Goal: Task Accomplishment & Management: Use online tool/utility

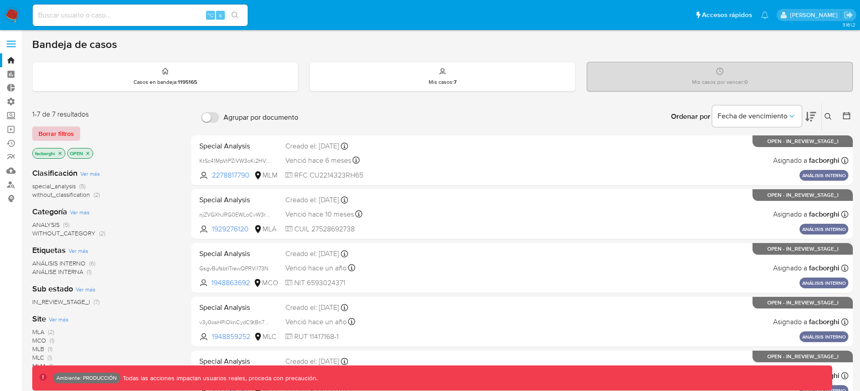
click at [67, 130] on span "Borrar filtros" at bounding box center [56, 133] width 35 height 13
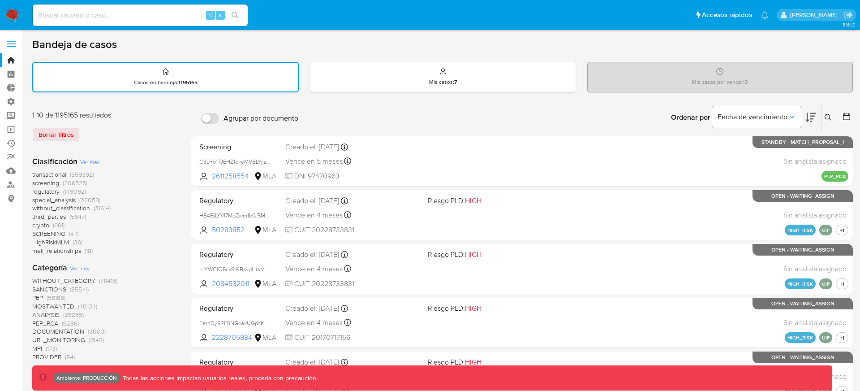
click at [67, 174] on span "transactional (559392)" at bounding box center [63, 174] width 62 height 9
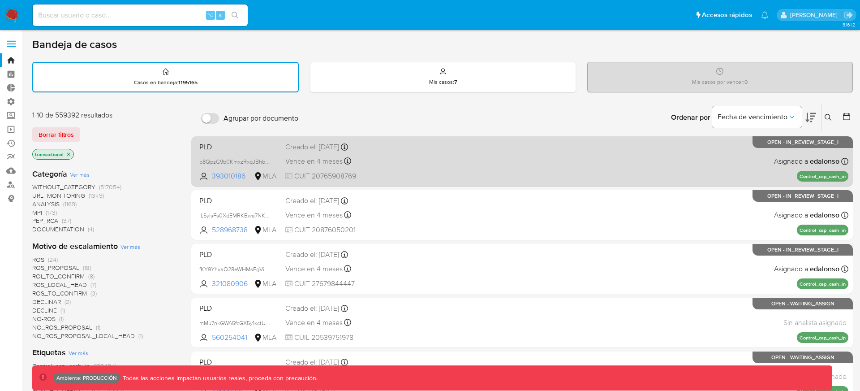
click at [399, 159] on div "Vence en 4 meses Vence el 22/01/2026 23:26:22" at bounding box center [352, 161] width 135 height 12
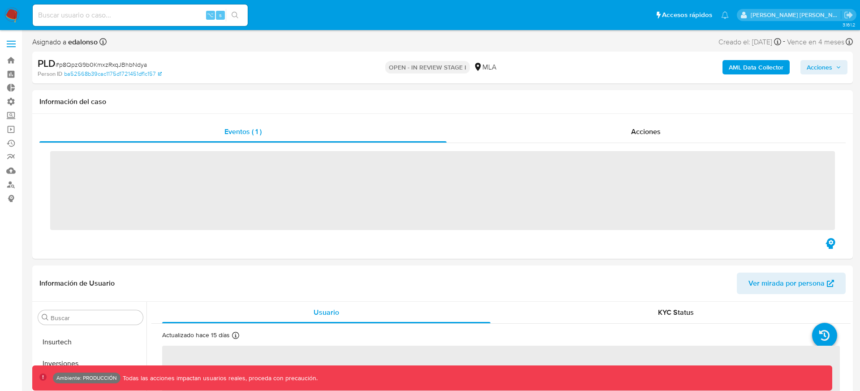
scroll to position [465, 0]
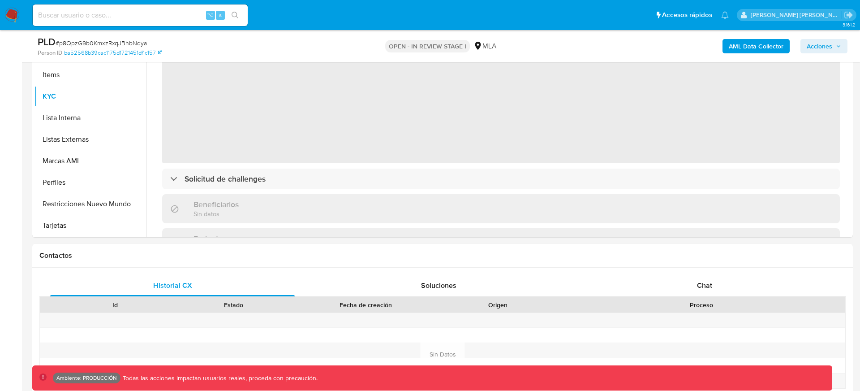
select select "10"
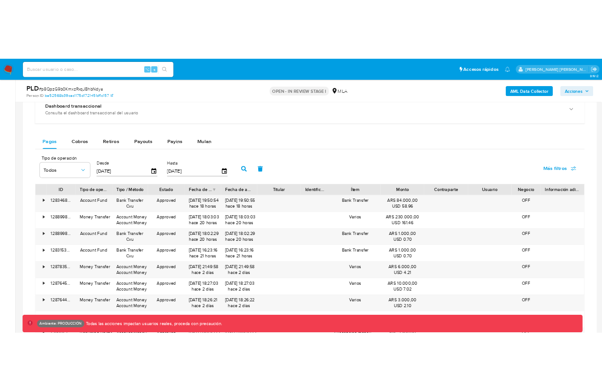
scroll to position [690, 0]
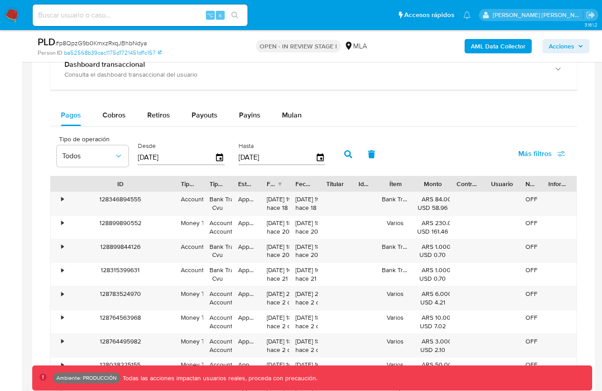
drag, startPoint x: 96, startPoint y: 184, endPoint x: 173, endPoint y: 185, distance: 77.1
click at [172, 185] on div at bounding box center [175, 183] width 16 height 15
click at [132, 198] on div "128346894555" at bounding box center [120, 203] width 109 height 23
click at [529, 155] on span "Más filtros" at bounding box center [536, 154] width 34 height 22
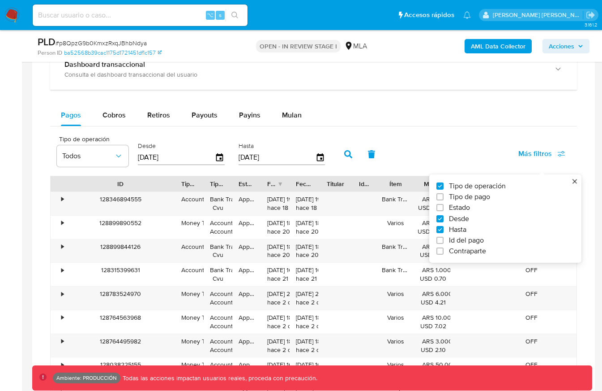
click at [457, 243] on span "Id del pago" at bounding box center [466, 240] width 35 height 9
click at [444, 243] on input "Id del pago" at bounding box center [440, 240] width 7 height 7
checkbox input "true"
click at [383, 151] on input "number" at bounding box center [381, 157] width 88 height 12
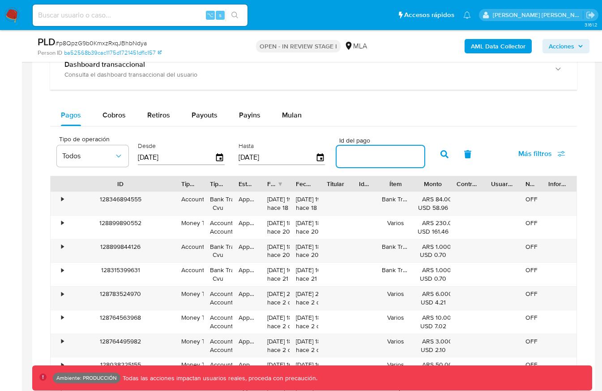
click at [383, 151] on input "number" at bounding box center [381, 157] width 88 height 12
paste input "128346894555"
type input "128346894555"
click at [444, 156] on icon "button" at bounding box center [445, 154] width 8 height 8
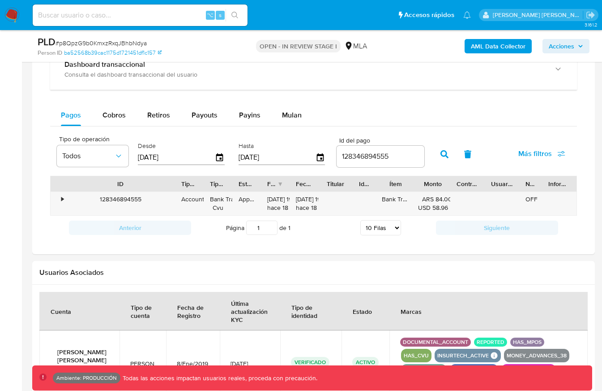
click at [443, 154] on icon "button" at bounding box center [445, 154] width 8 height 8
